Goal: Submit feedback/report problem

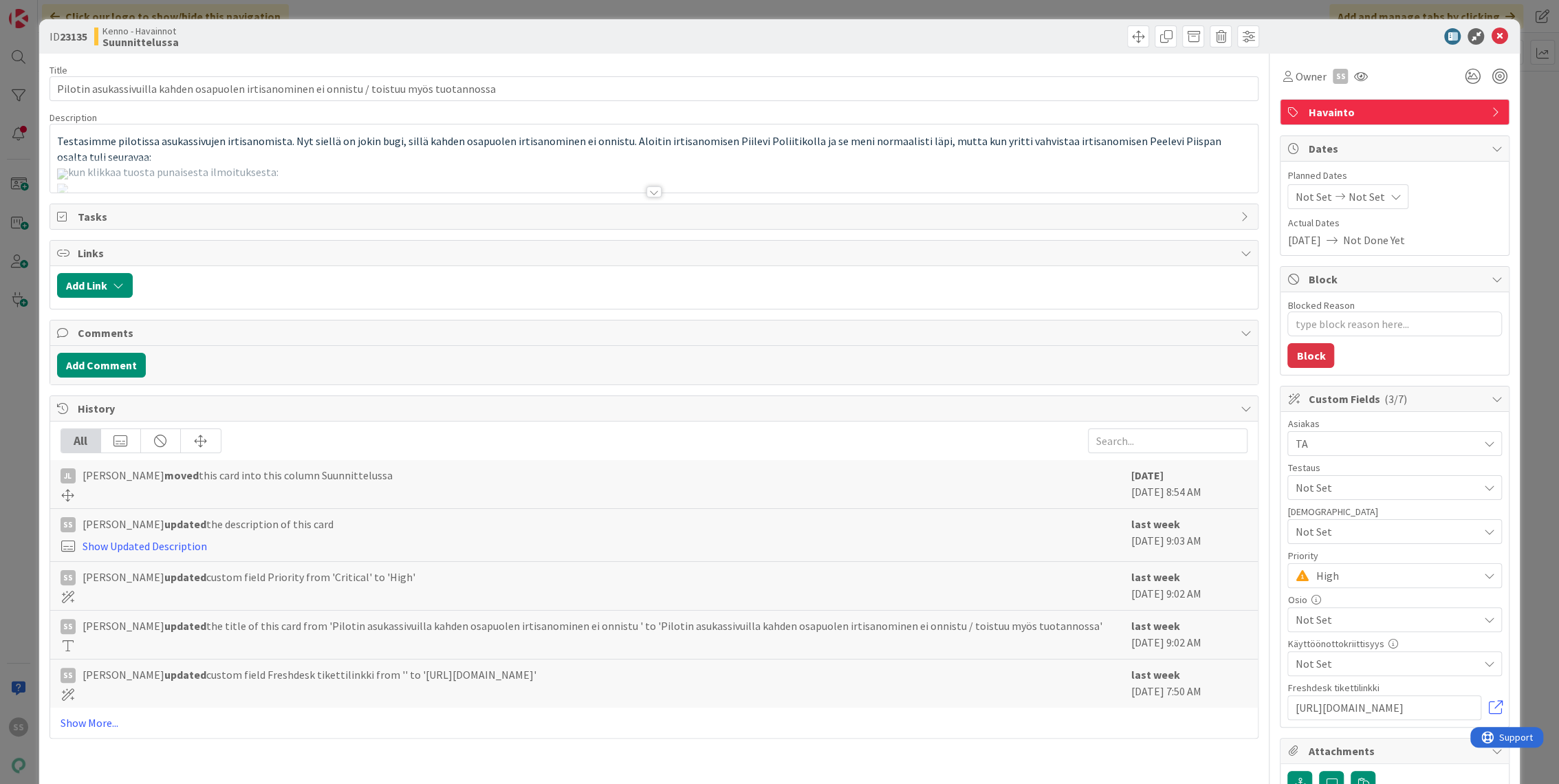
type textarea "x"
click at [655, 189] on div at bounding box center [654, 192] width 15 height 11
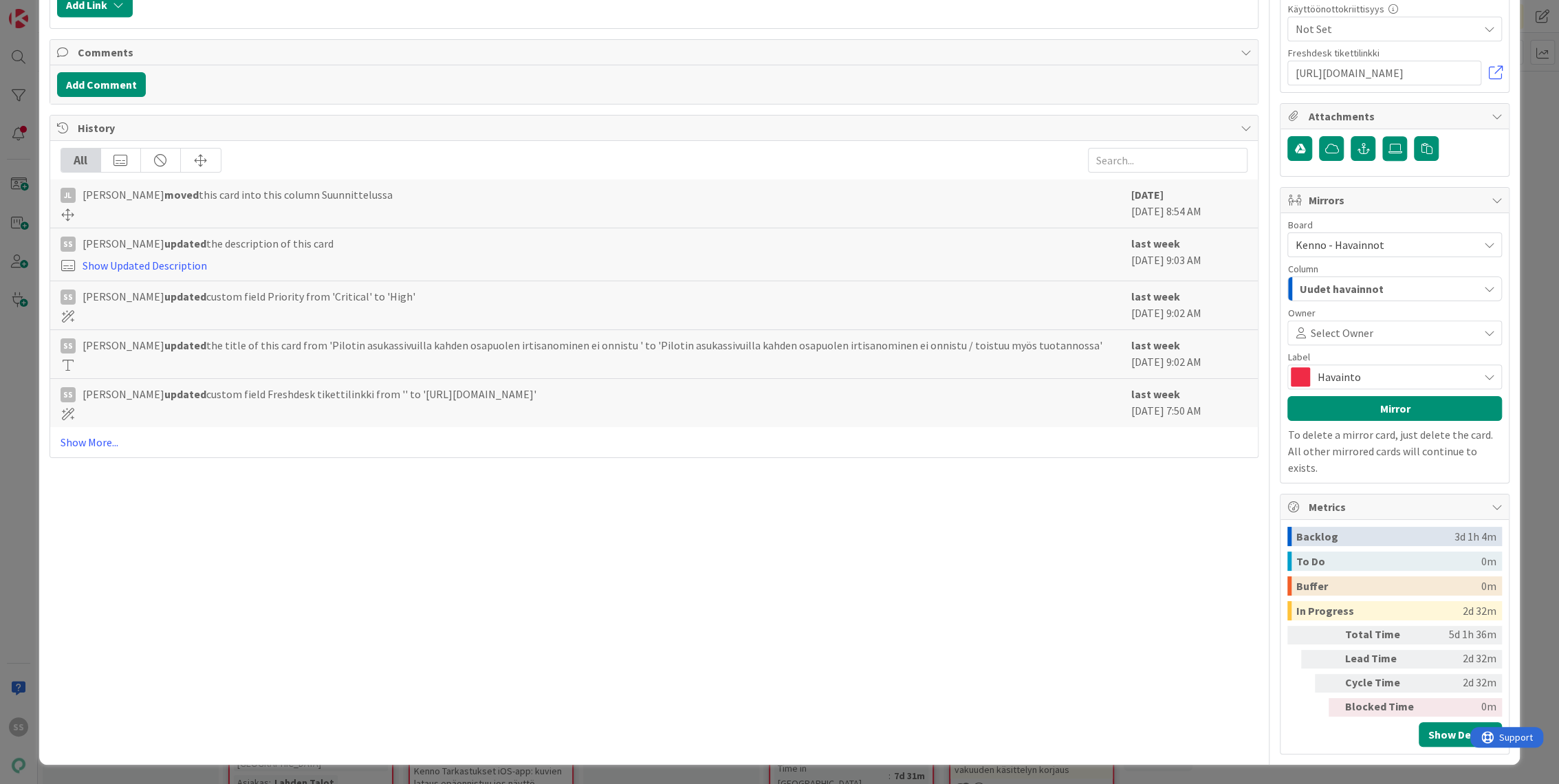
scroll to position [2929, 0]
